Goal: Transaction & Acquisition: Purchase product/service

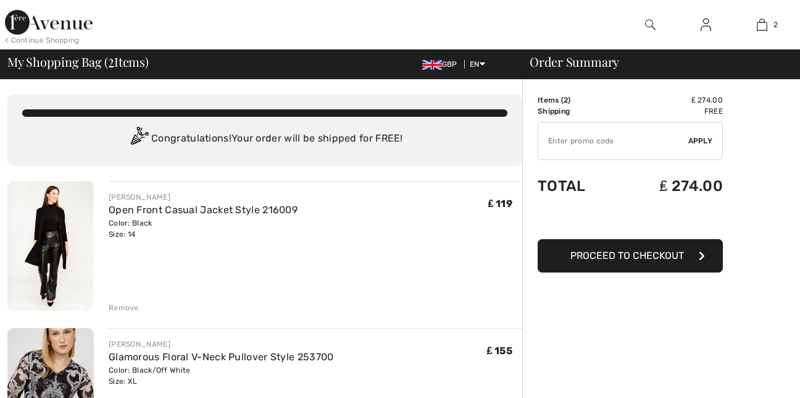
click at [112, 309] on div "Remove" at bounding box center [124, 307] width 30 height 11
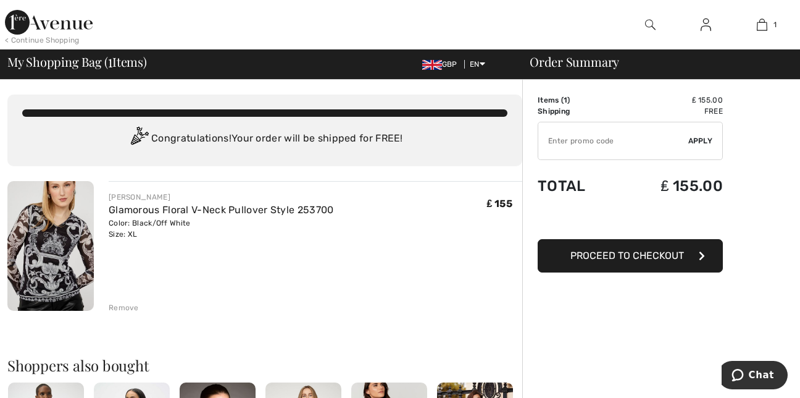
click at [128, 306] on div "Remove" at bounding box center [124, 307] width 30 height 11
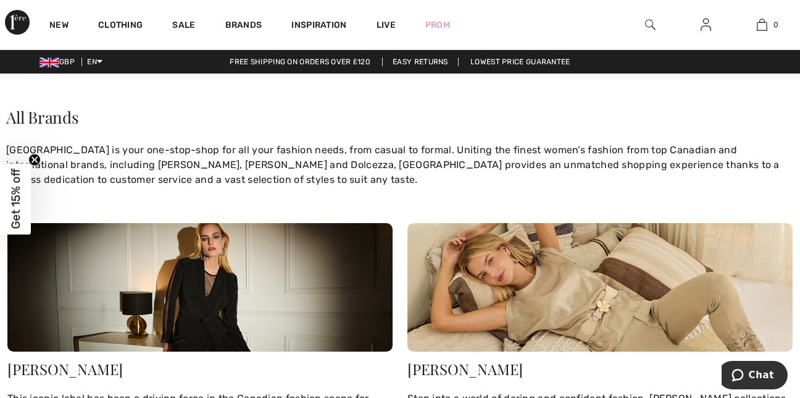
click at [503, 294] on img at bounding box center [599, 287] width 385 height 128
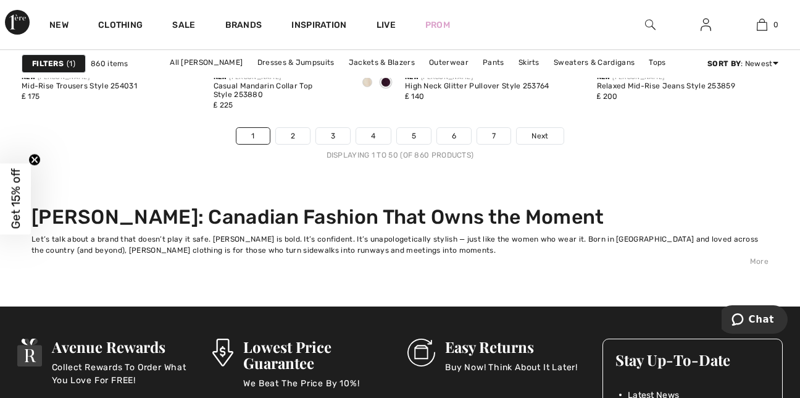
scroll to position [5531, 0]
